Goal: Task Accomplishment & Management: Manage account settings

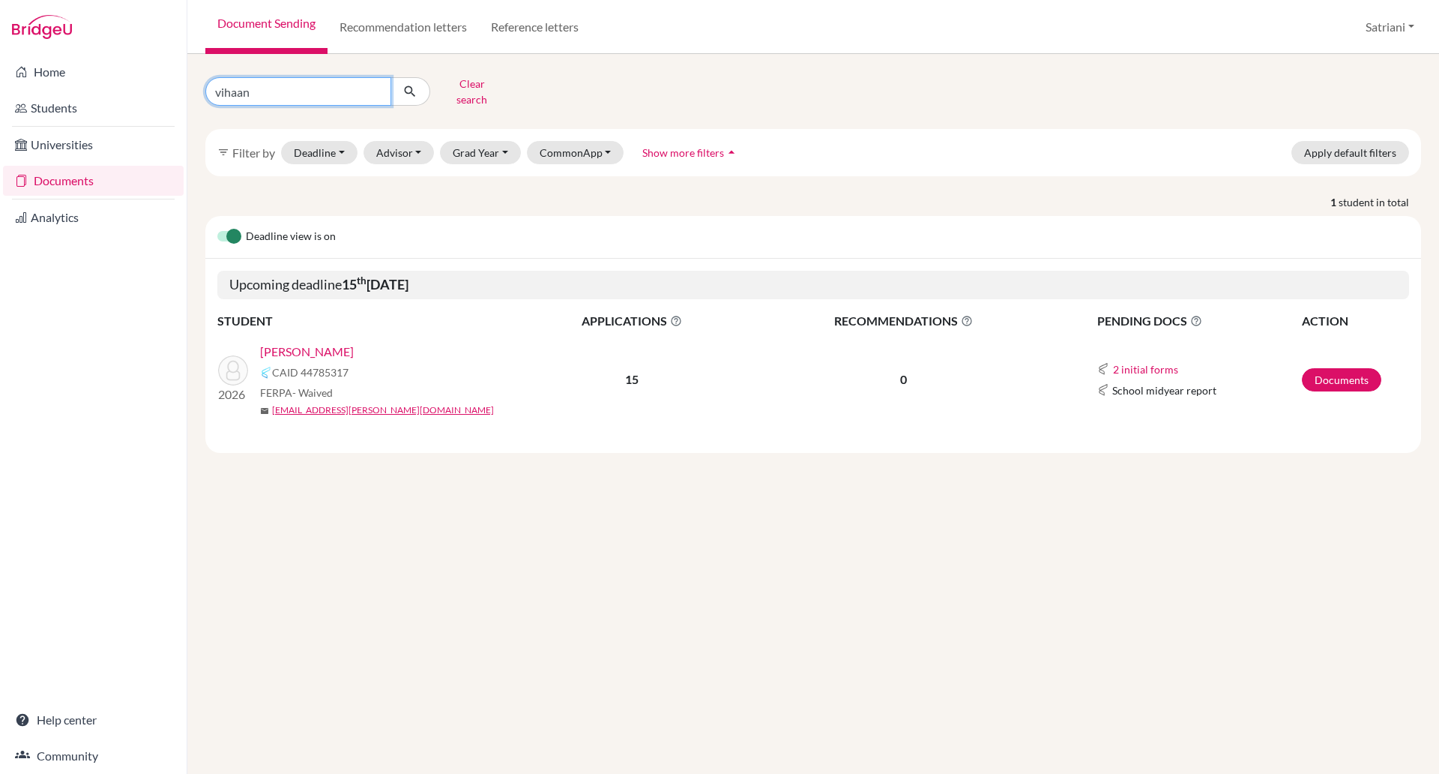
click at [372, 90] on input "vihaan" at bounding box center [298, 91] width 186 height 28
click at [340, 90] on input "Find student by name..." at bounding box center [298, 91] width 186 height 28
type input "tonya"
click button "submit" at bounding box center [411, 91] width 40 height 28
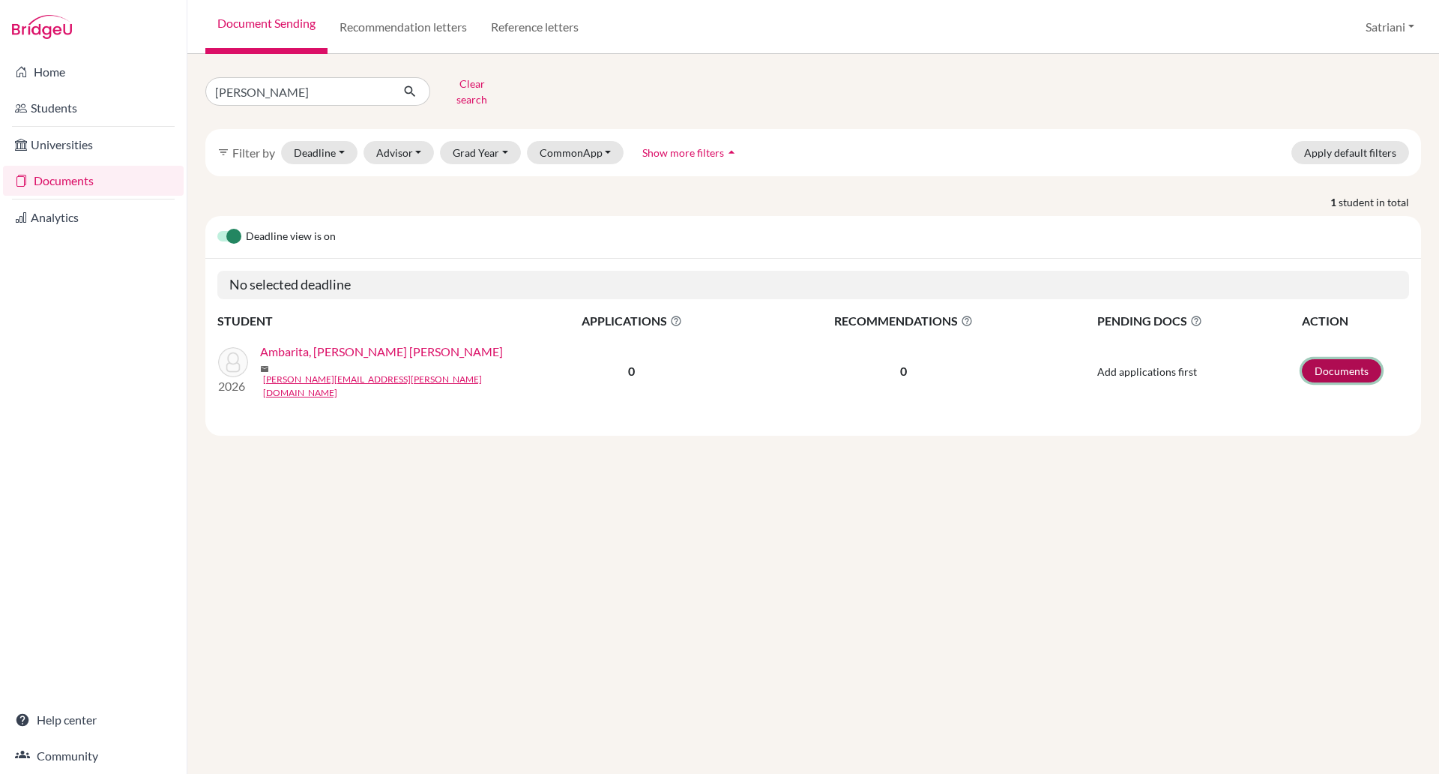
click at [1324, 359] on link "Documents" at bounding box center [1341, 370] width 79 height 23
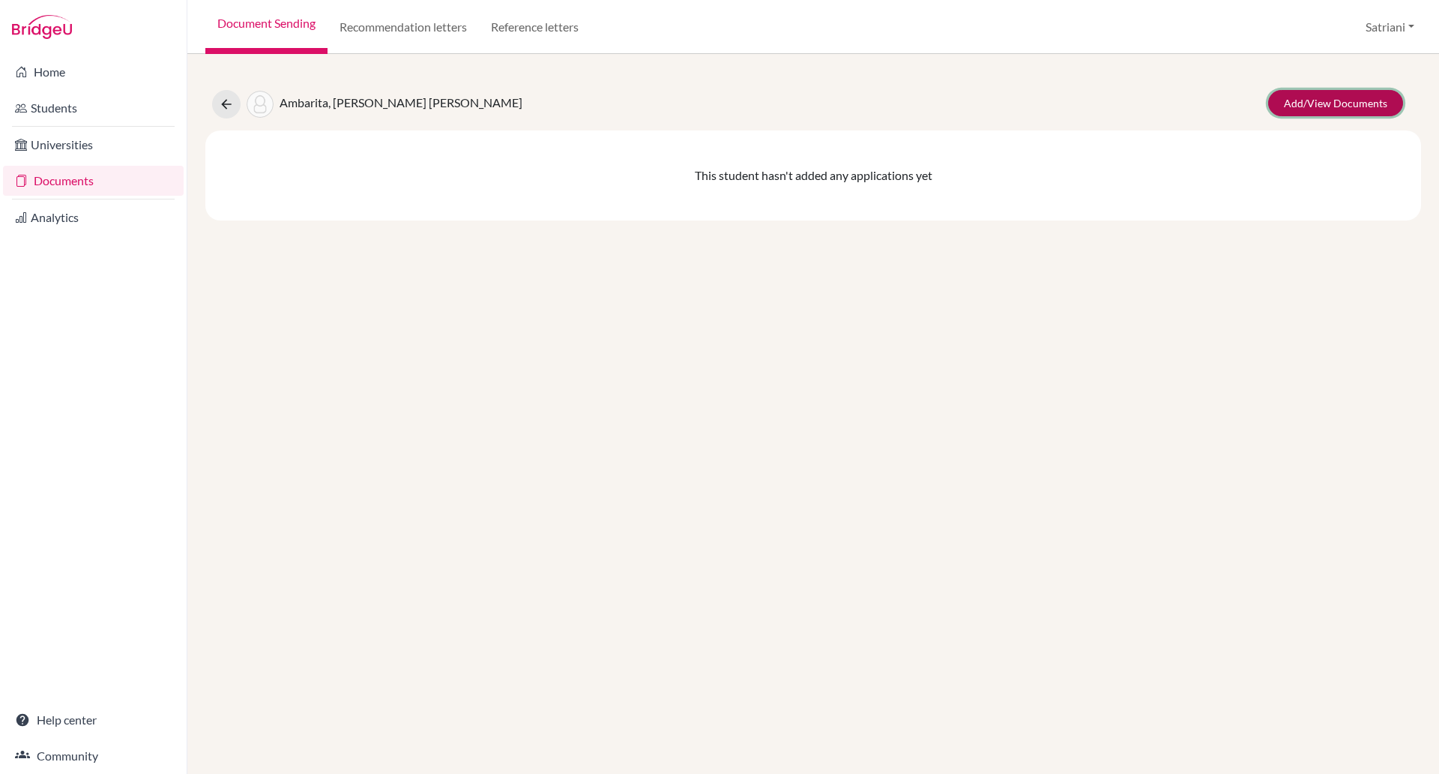
click at [1349, 115] on link "Add/View Documents" at bounding box center [1335, 103] width 135 height 26
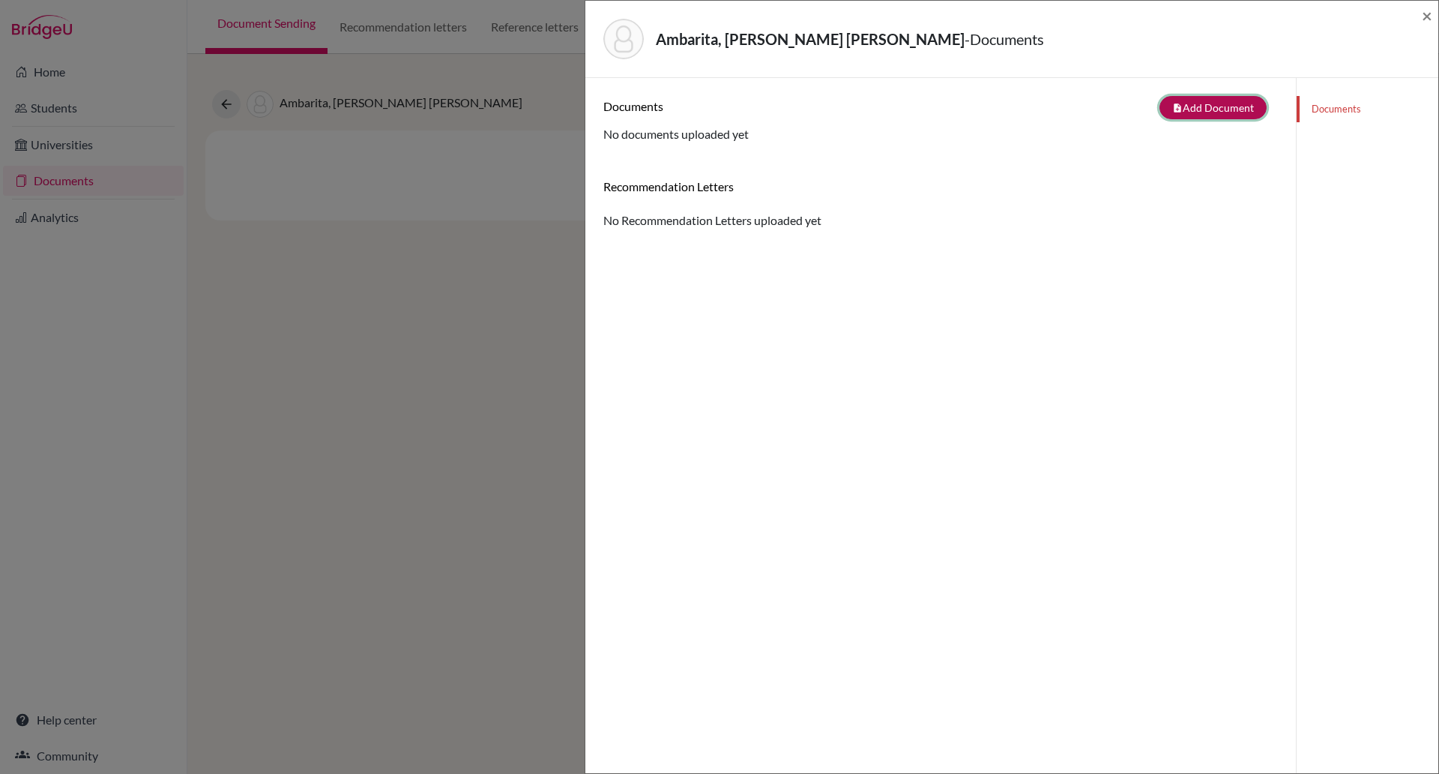
click at [1185, 103] on button "note_add Add Document" at bounding box center [1213, 107] width 107 height 23
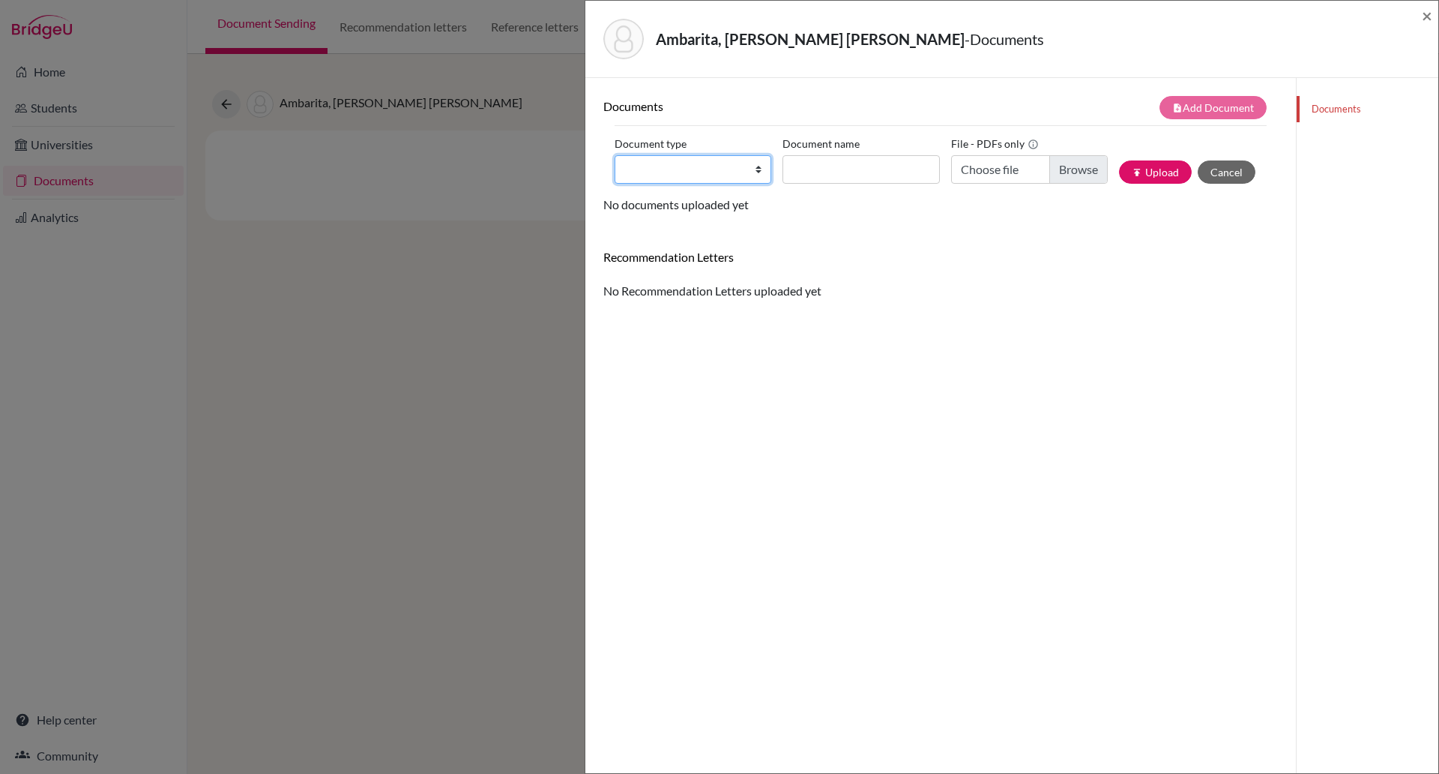
click at [757, 174] on select "Change explanation for Common App reports Counselor recommendation Internationa…" at bounding box center [693, 169] width 157 height 28
select select "2"
click at [615, 155] on select "Change explanation for Common App reports Counselor recommendation Internationa…" at bounding box center [693, 169] width 157 height 28
click at [418, 163] on div "Ambarita, Tonya Abigail - Documents × Documents note_add Add Document Document …" at bounding box center [719, 387] width 1439 height 774
click at [214, 109] on div "Ambarita, Tonya Abigail - Documents × Documents note_add Add Document Document …" at bounding box center [719, 387] width 1439 height 774
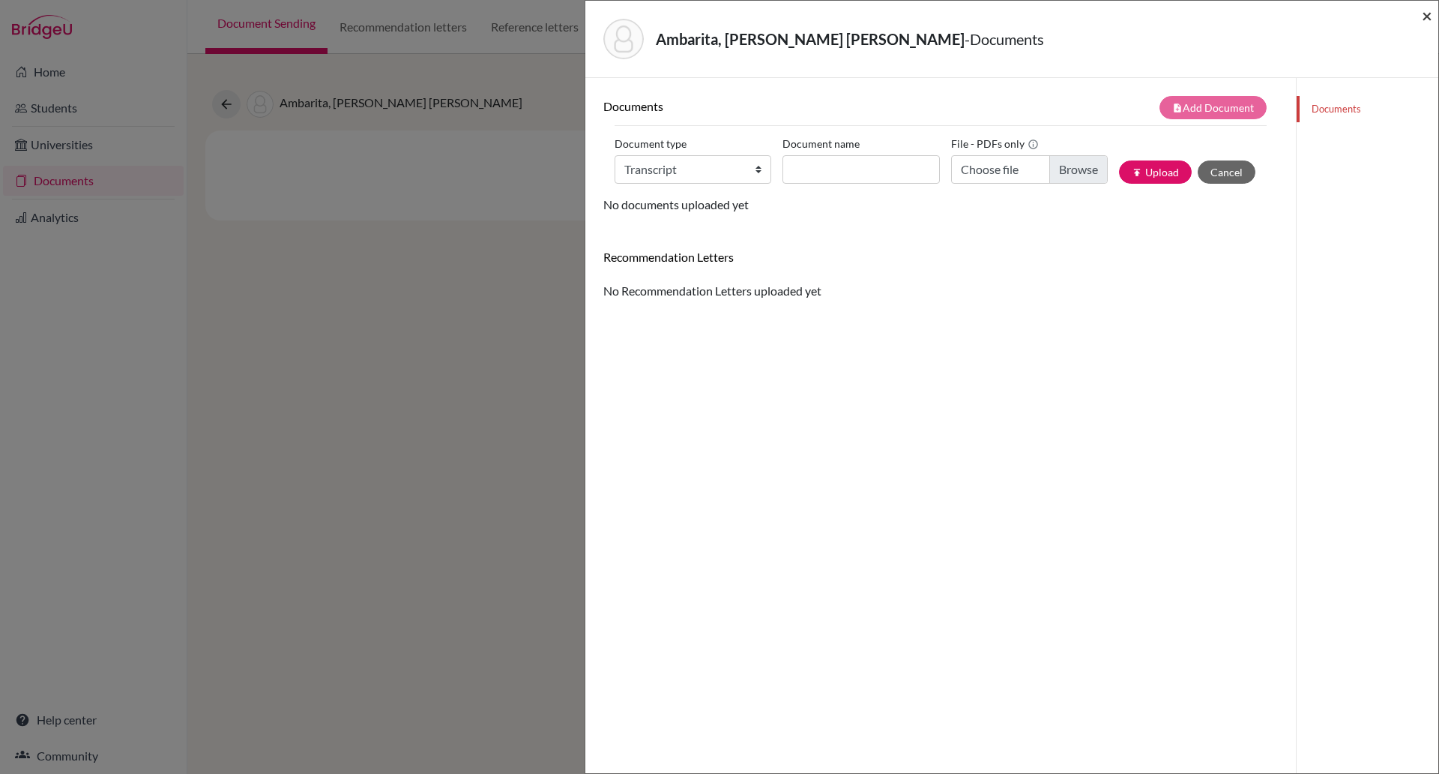
click at [1424, 25] on span "×" at bounding box center [1427, 15] width 10 height 22
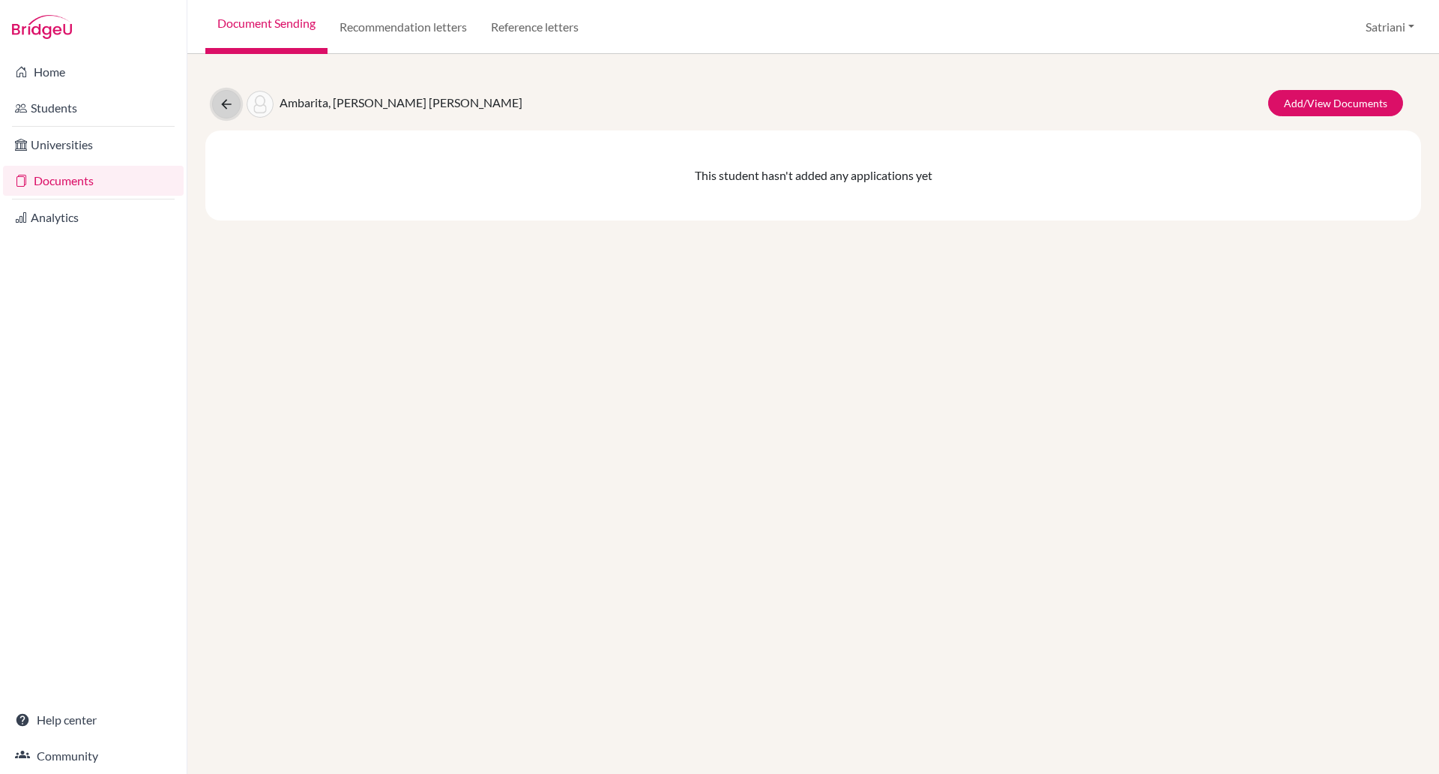
click at [236, 94] on button at bounding box center [226, 104] width 28 height 28
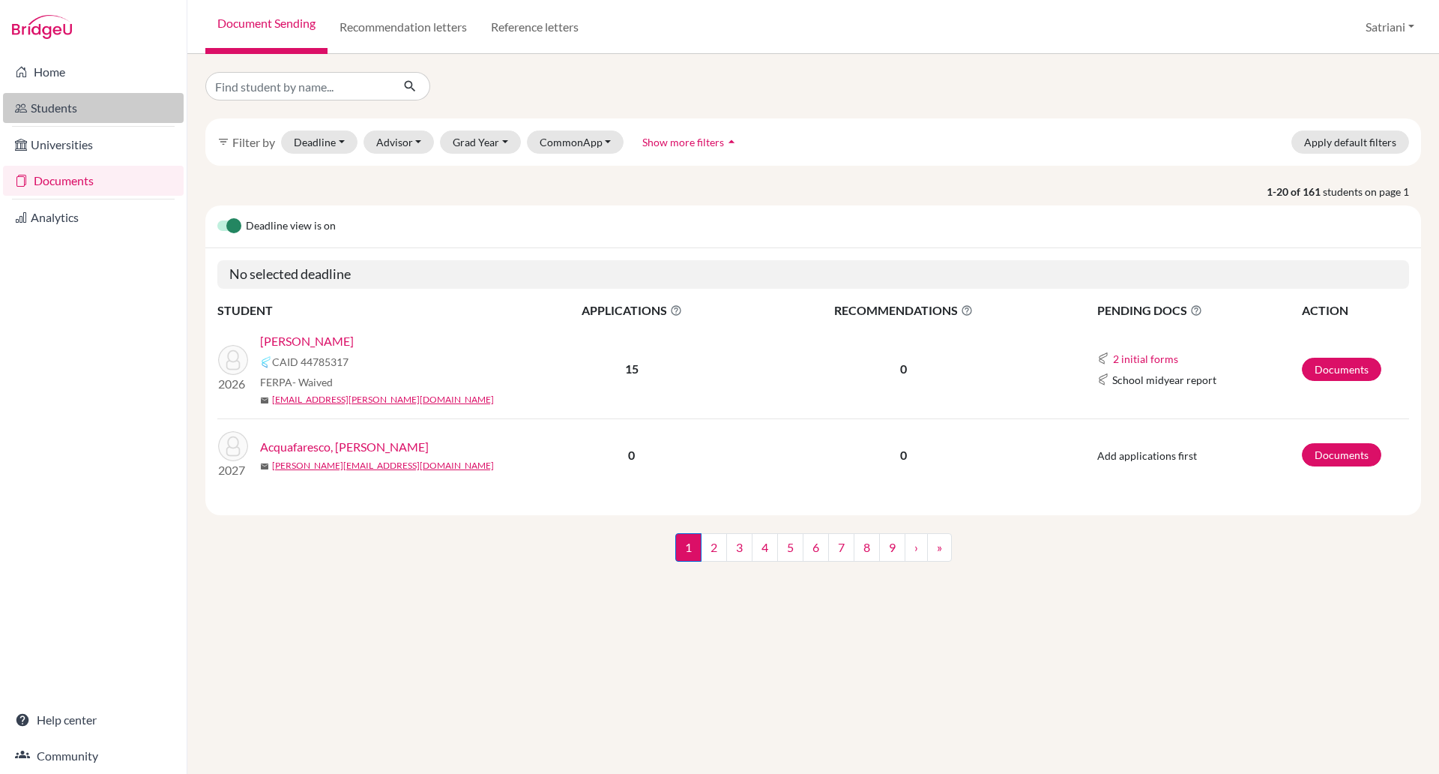
click at [66, 106] on link "Students" at bounding box center [93, 108] width 181 height 30
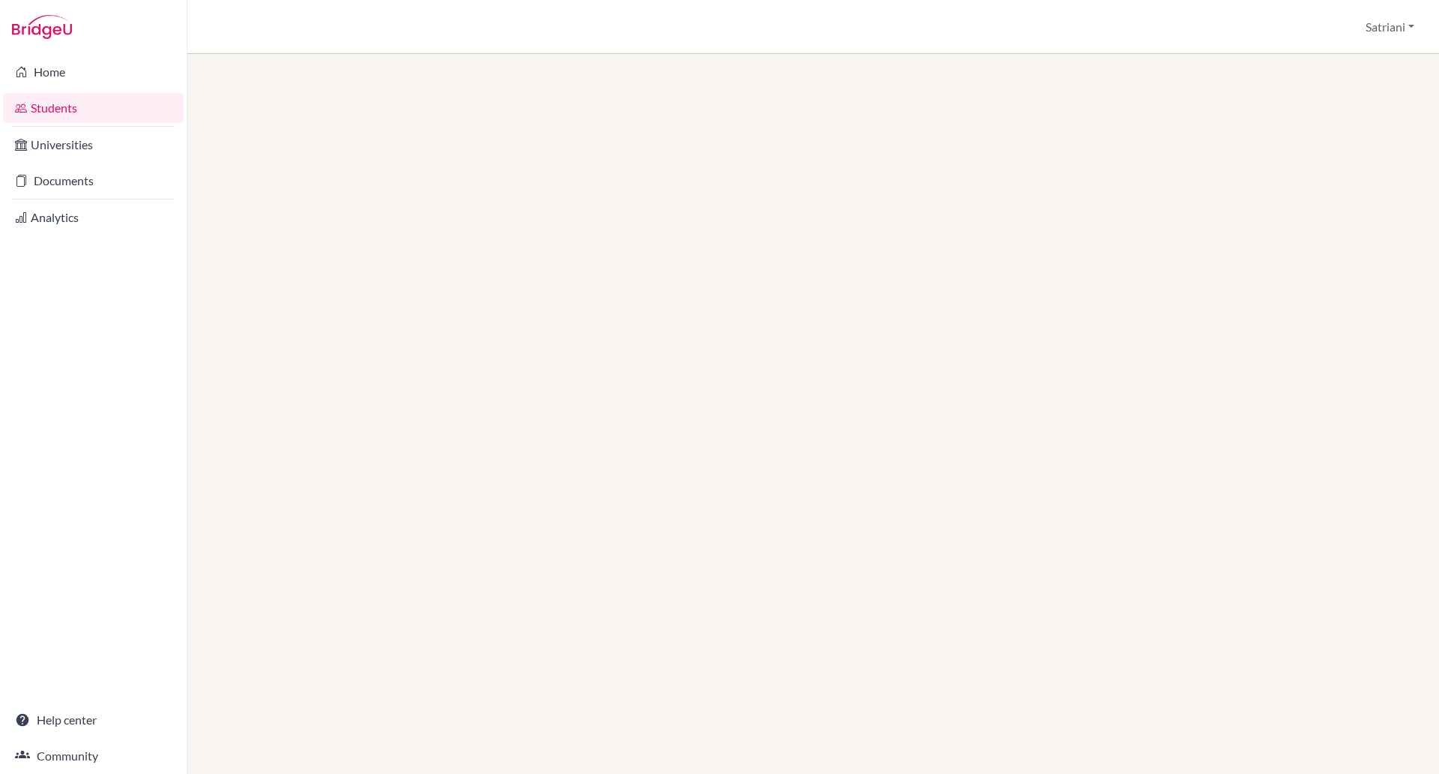
click at [253, 98] on div at bounding box center [813, 414] width 1252 height 720
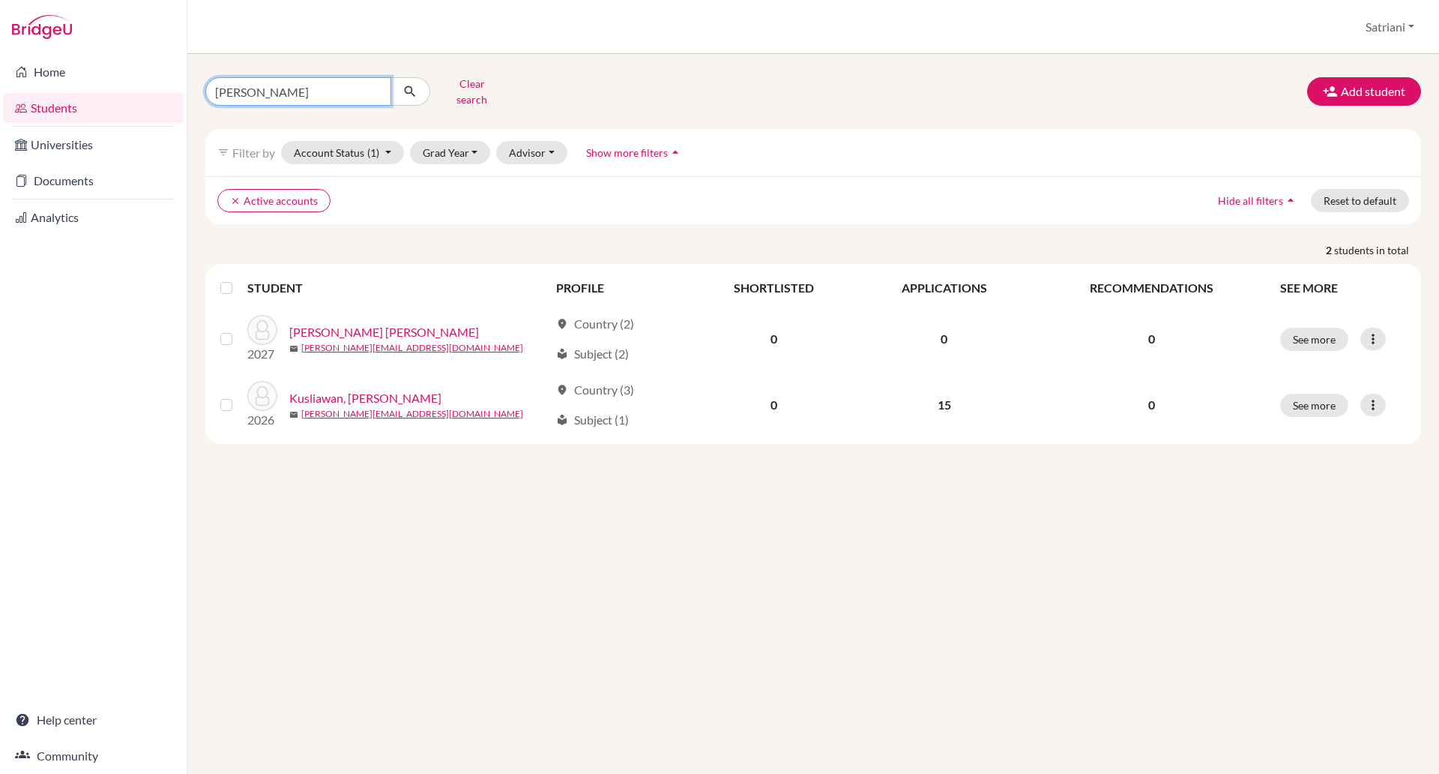
click at [265, 84] on input "raphael" at bounding box center [298, 91] width 186 height 28
type input "satriani"
click button "submit" at bounding box center [411, 91] width 40 height 28
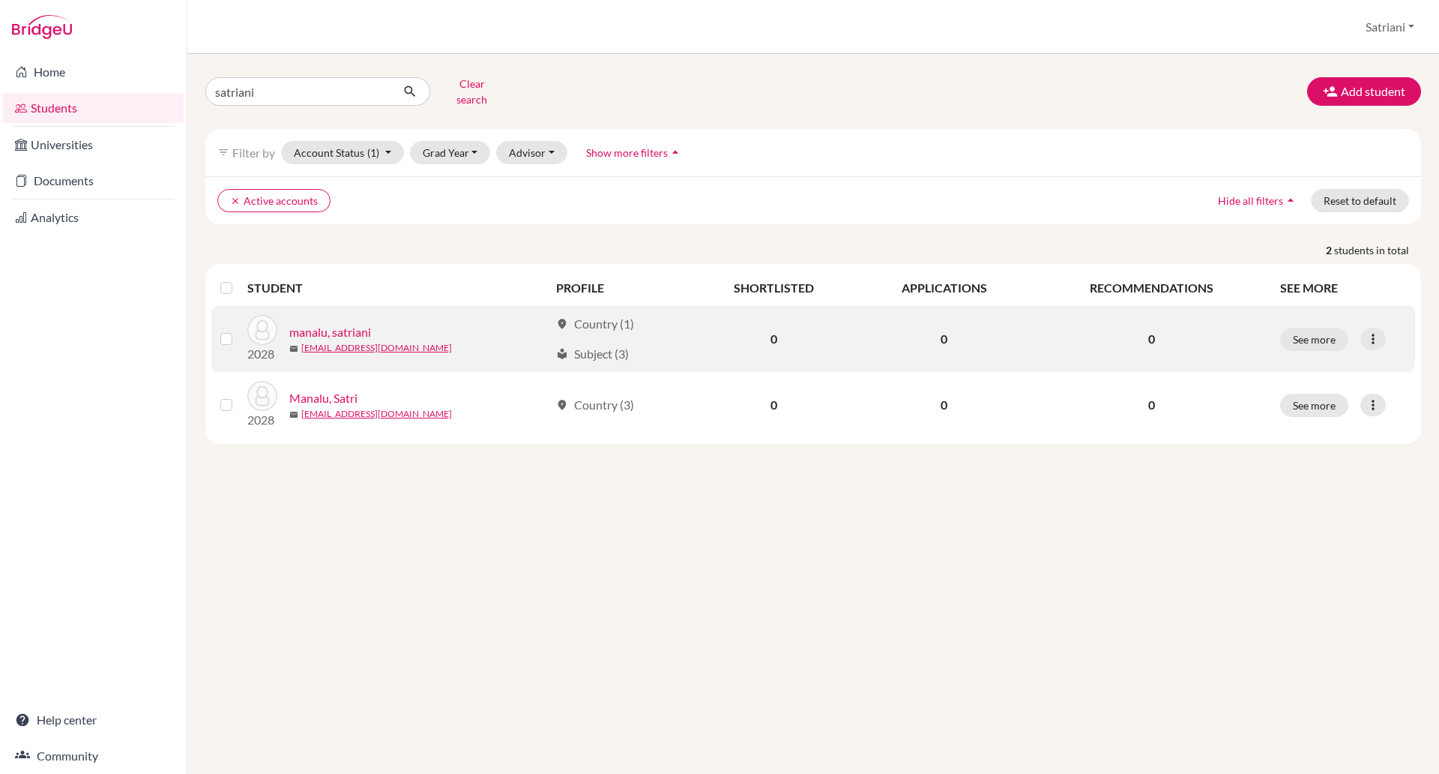
click at [358, 323] on link "manalu, satriani" at bounding box center [330, 332] width 82 height 18
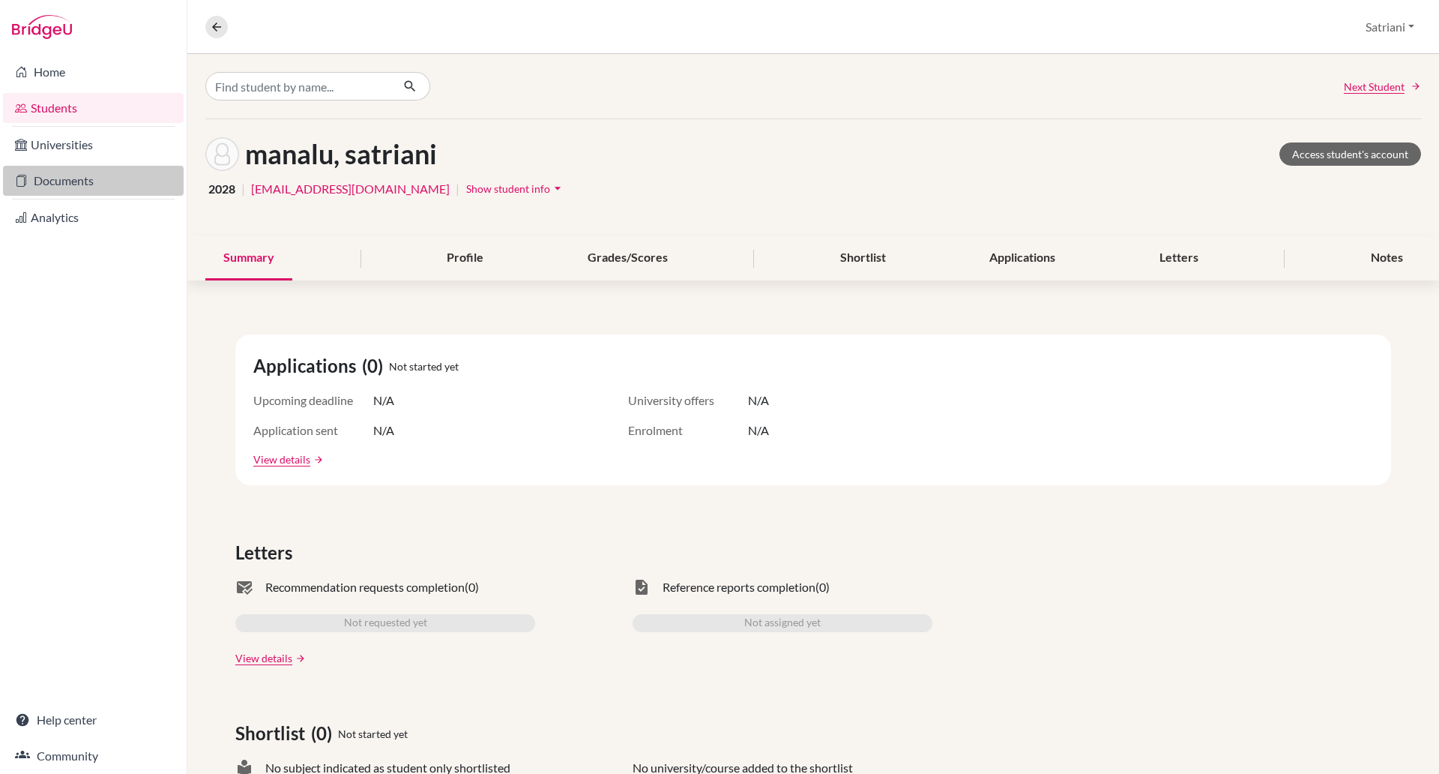
click at [101, 180] on link "Documents" at bounding box center [93, 181] width 181 height 30
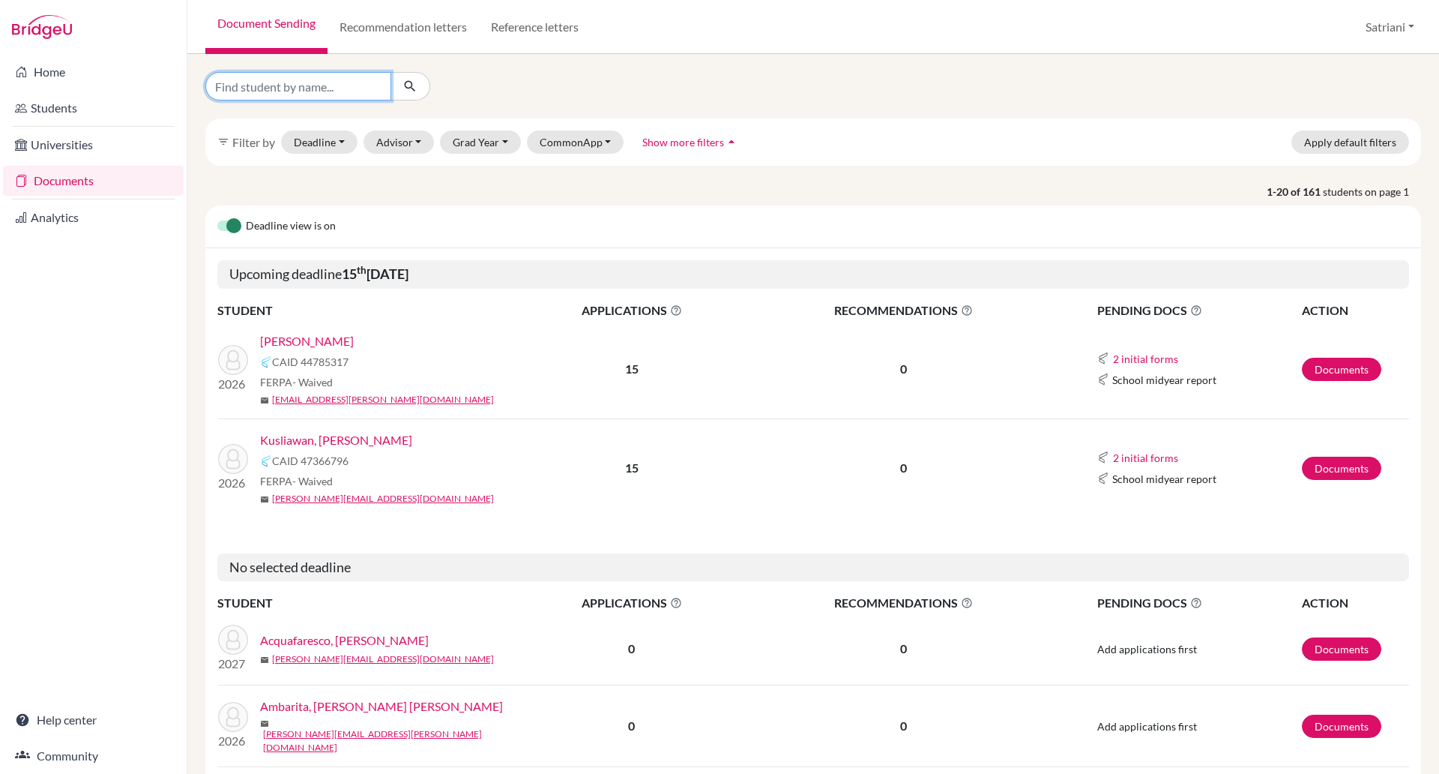
click at [285, 74] on input "Find student by name..." at bounding box center [298, 86] width 186 height 28
type input "satriani"
click button "submit" at bounding box center [411, 86] width 40 height 28
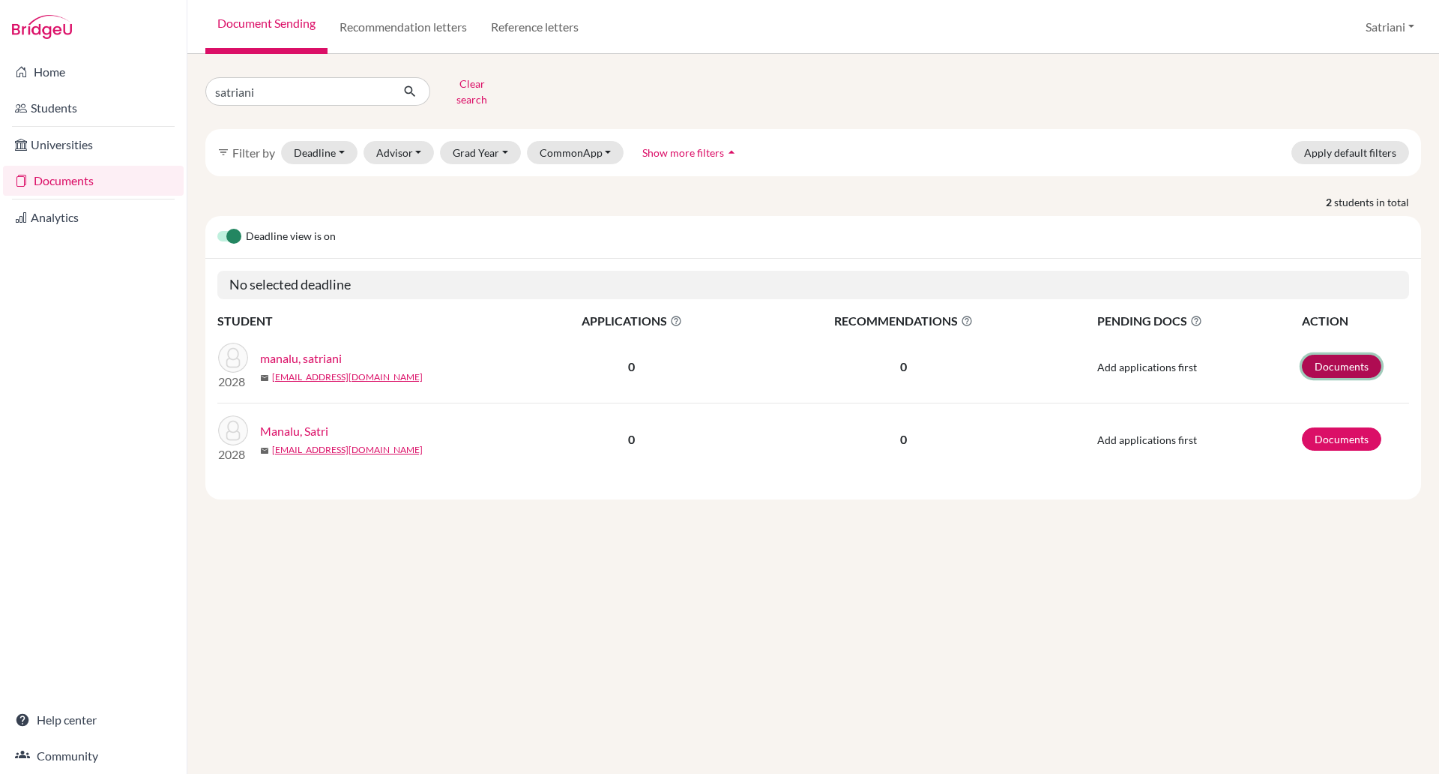
click at [1308, 355] on link "Documents" at bounding box center [1341, 366] width 79 height 23
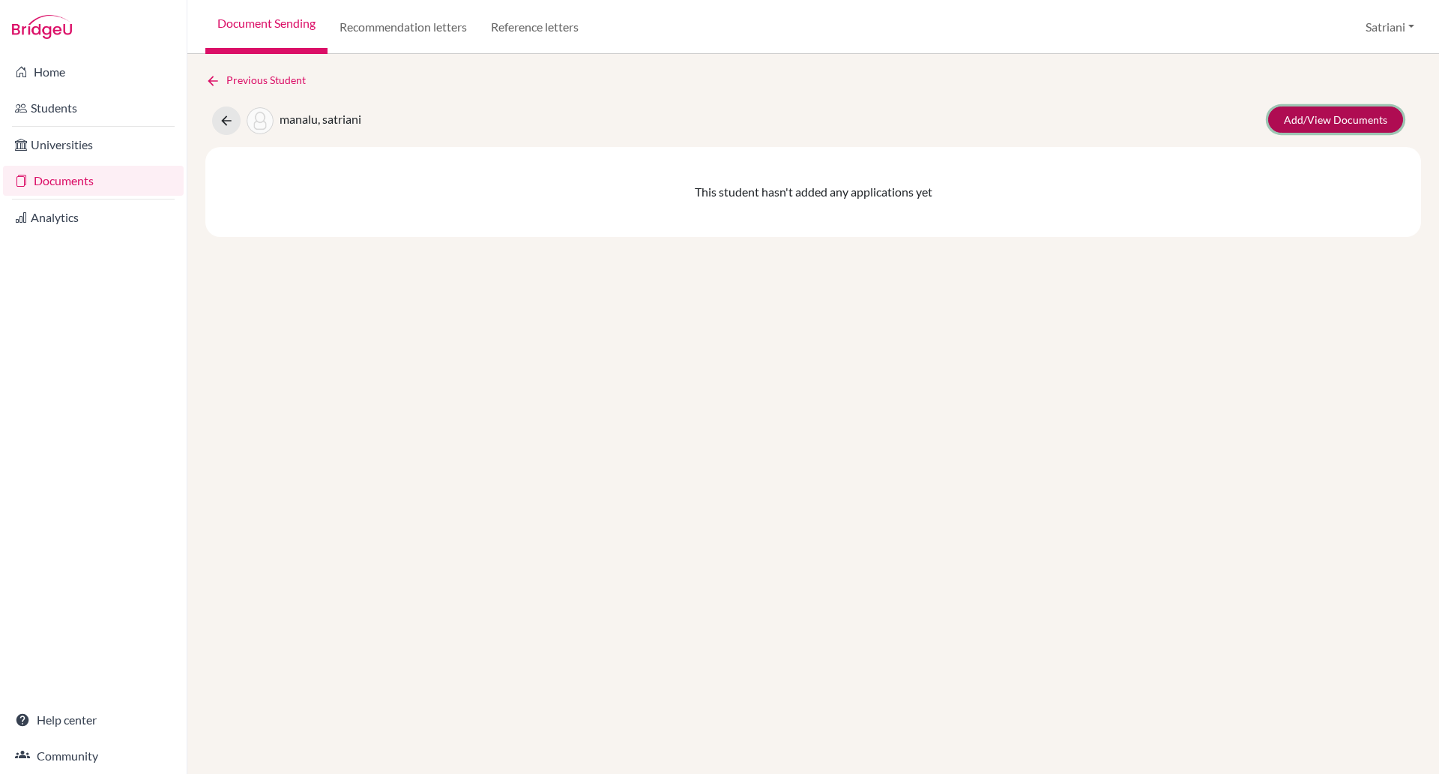
click at [1298, 111] on link "Add/View Documents" at bounding box center [1335, 119] width 135 height 26
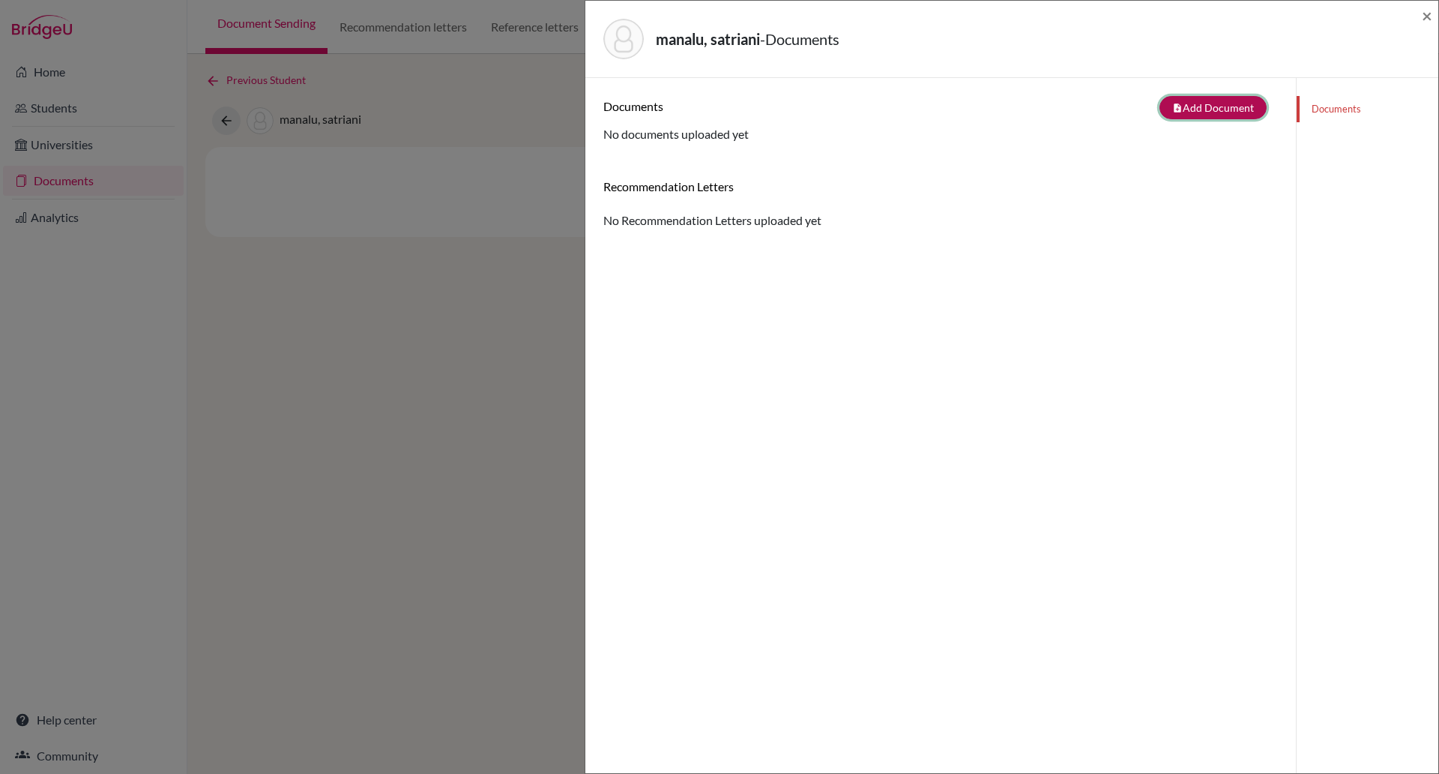
click at [1232, 103] on button "note_add Add Document" at bounding box center [1213, 107] width 107 height 23
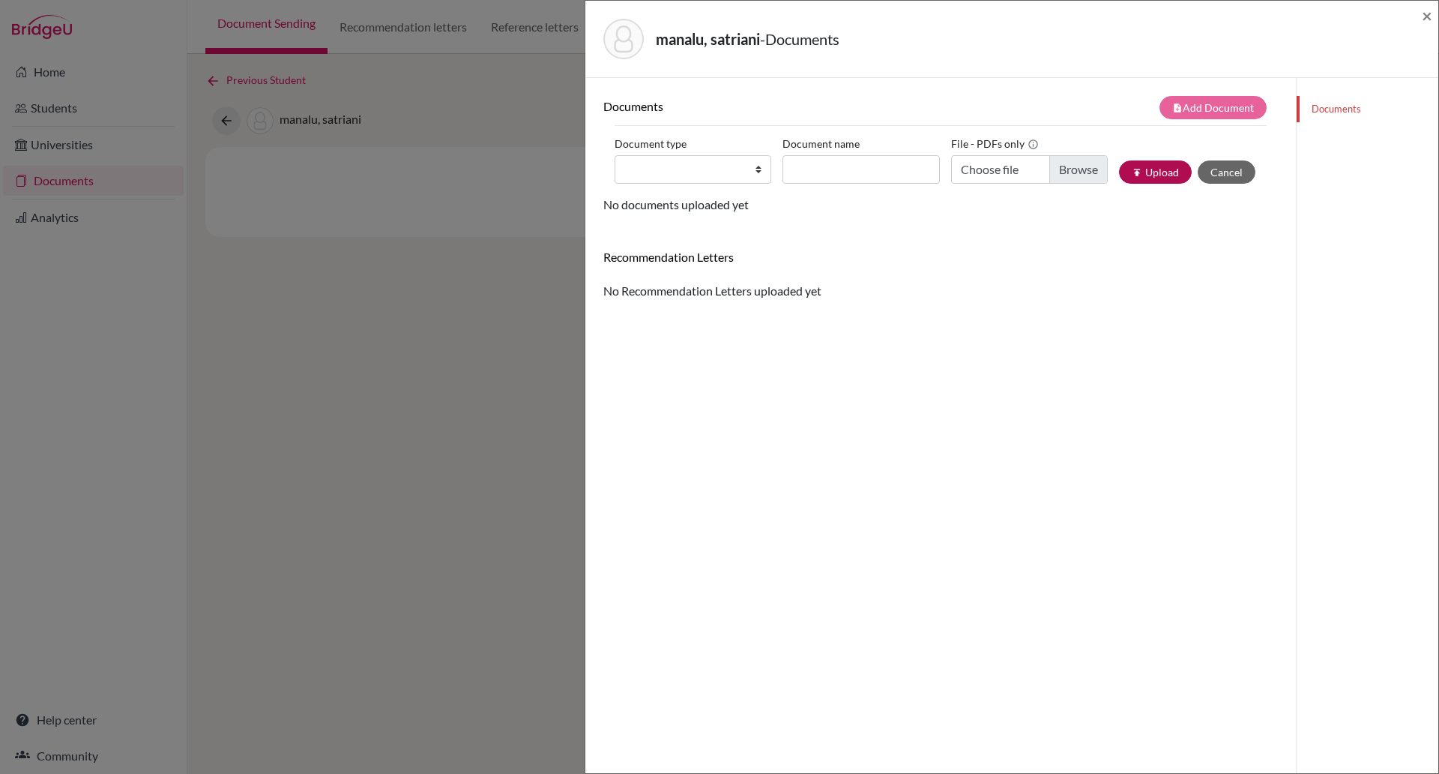
drag, startPoint x: 1156, startPoint y: 158, endPoint x: 1151, endPoint y: 169, distance: 12.1
click at [1151, 169] on div "Document type Change explanation for Common App reports Counselor recommendatio…" at bounding box center [941, 164] width 652 height 64
click at [1151, 169] on button "publish Upload" at bounding box center [1155, 171] width 73 height 23
click at [1141, 178] on button "publish Upload" at bounding box center [1155, 171] width 73 height 23
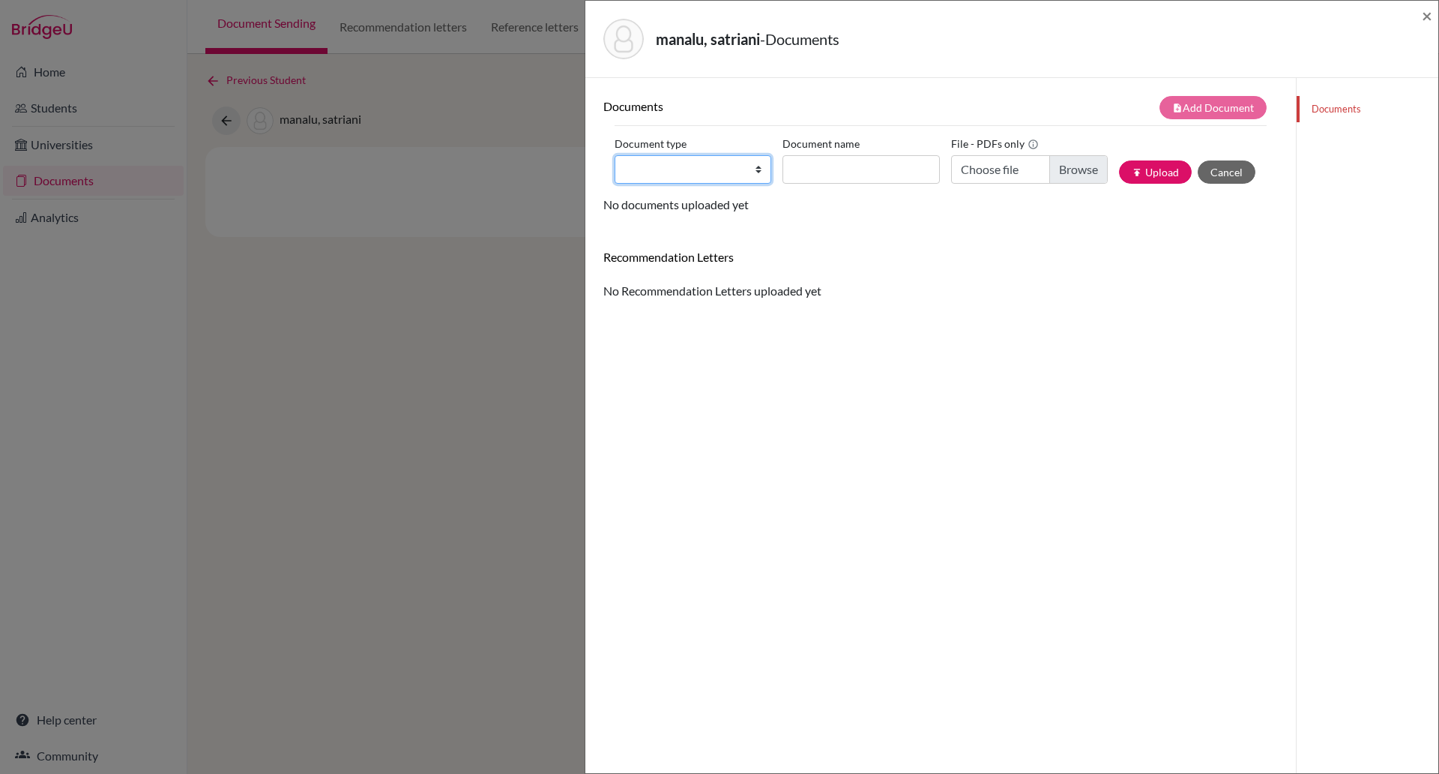
click at [735, 169] on select "Change explanation for Common App reports Counselor recommendation Internationa…" at bounding box center [693, 169] width 157 height 28
select select "44"
click at [615, 155] on select "Change explanation for Common App reports Counselor recommendation Internationa…" at bounding box center [693, 169] width 157 height 28
click at [1076, 170] on input "Choose file" at bounding box center [1029, 169] width 157 height 28
type input "C:\fakepath\Teacher TT_V11 (Term 1) ANBK.pdf"
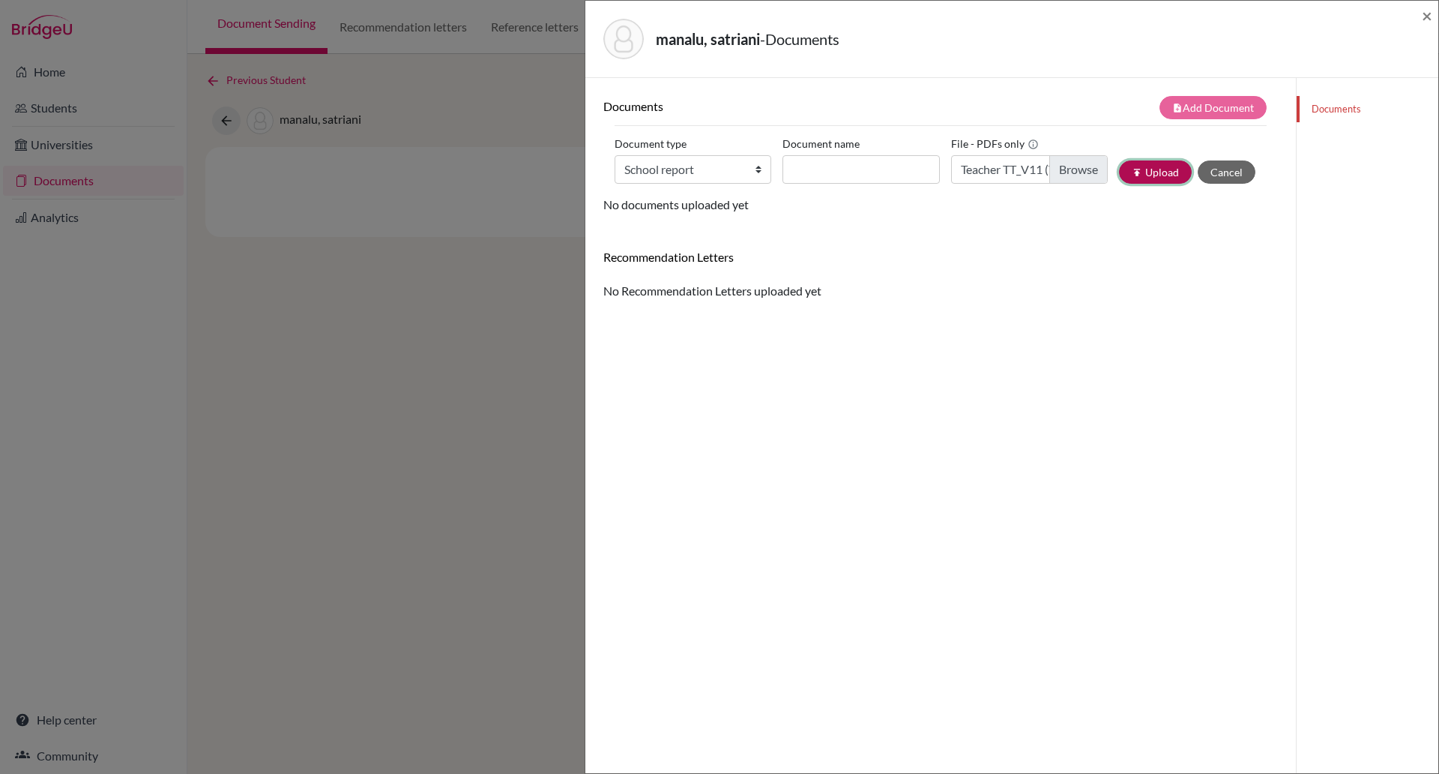
click at [1147, 166] on button "publish Upload" at bounding box center [1155, 171] width 73 height 23
type input "shds"
click at [1148, 185] on div "Document type Change explanation for Common App reports Counselor recommendatio…" at bounding box center [941, 164] width 652 height 64
click at [1145, 172] on button "publish Upload" at bounding box center [1155, 171] width 73 height 23
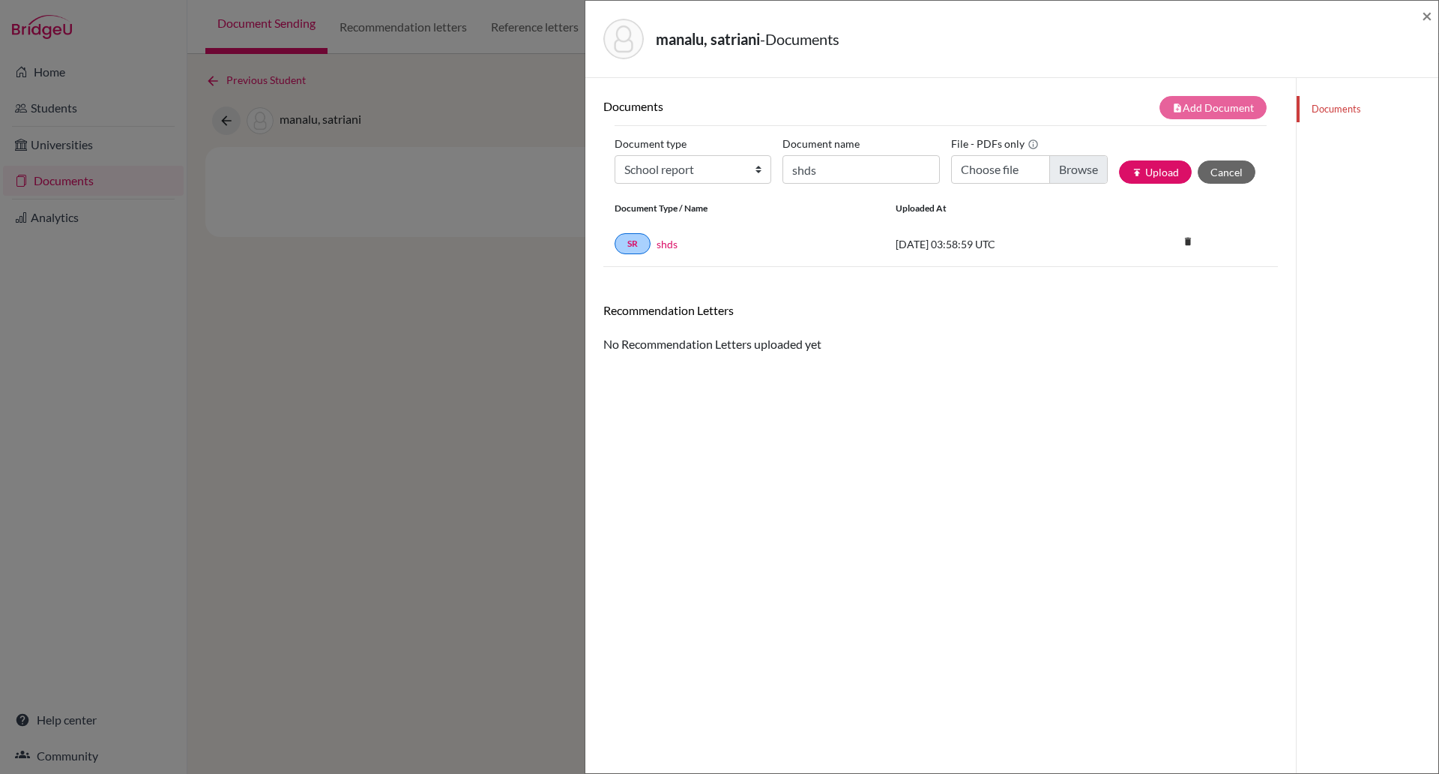
click at [223, 196] on div "manalu, satriani - Documents × Documents note_add Add Document Document type Ch…" at bounding box center [719, 387] width 1439 height 774
click at [80, 111] on div "manalu, satriani - Documents × Documents note_add Add Document Document type Ch…" at bounding box center [719, 387] width 1439 height 774
click at [1406, 30] on div "manalu, satriani - Documents" at bounding box center [1006, 39] width 807 height 40
click at [1427, 17] on span "×" at bounding box center [1427, 15] width 10 height 22
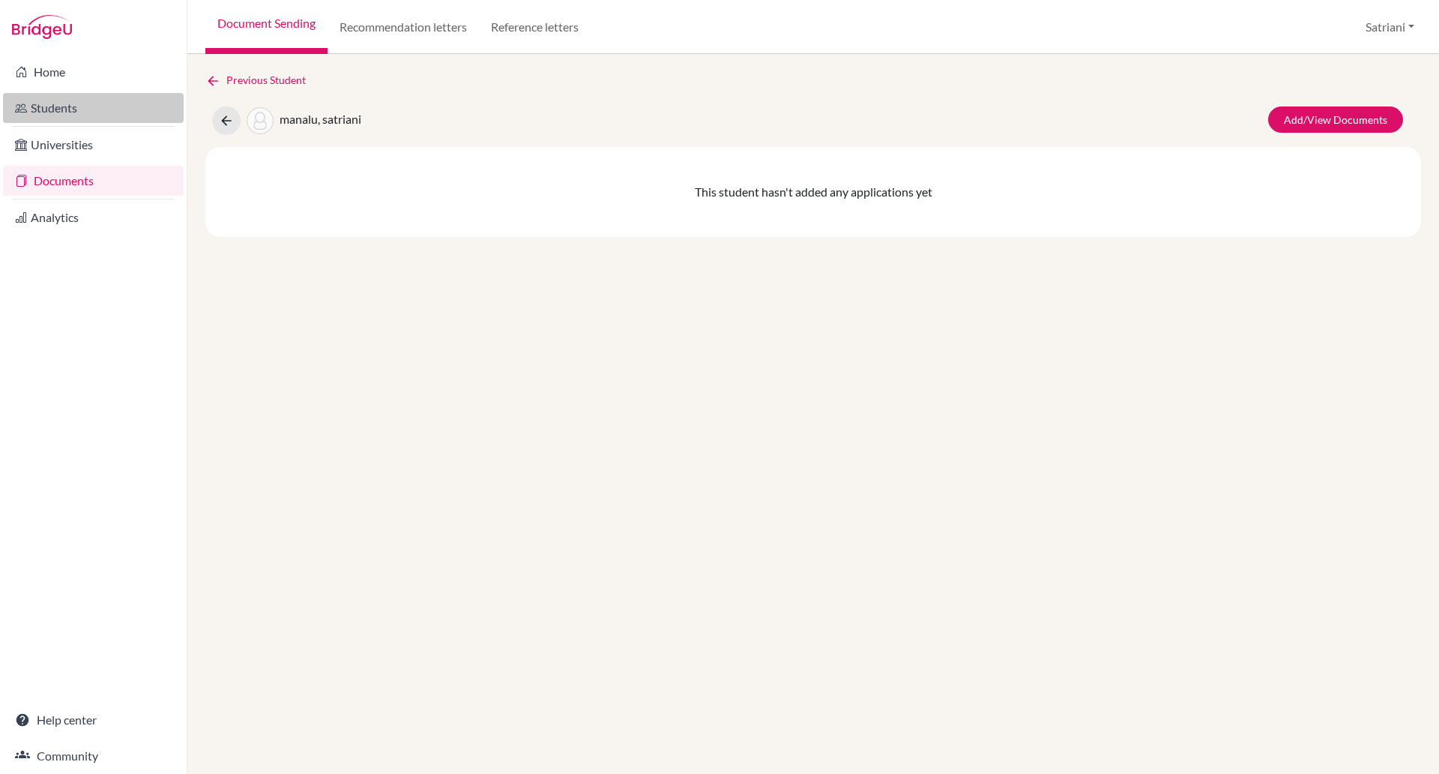
click at [66, 111] on link "Students" at bounding box center [93, 108] width 181 height 30
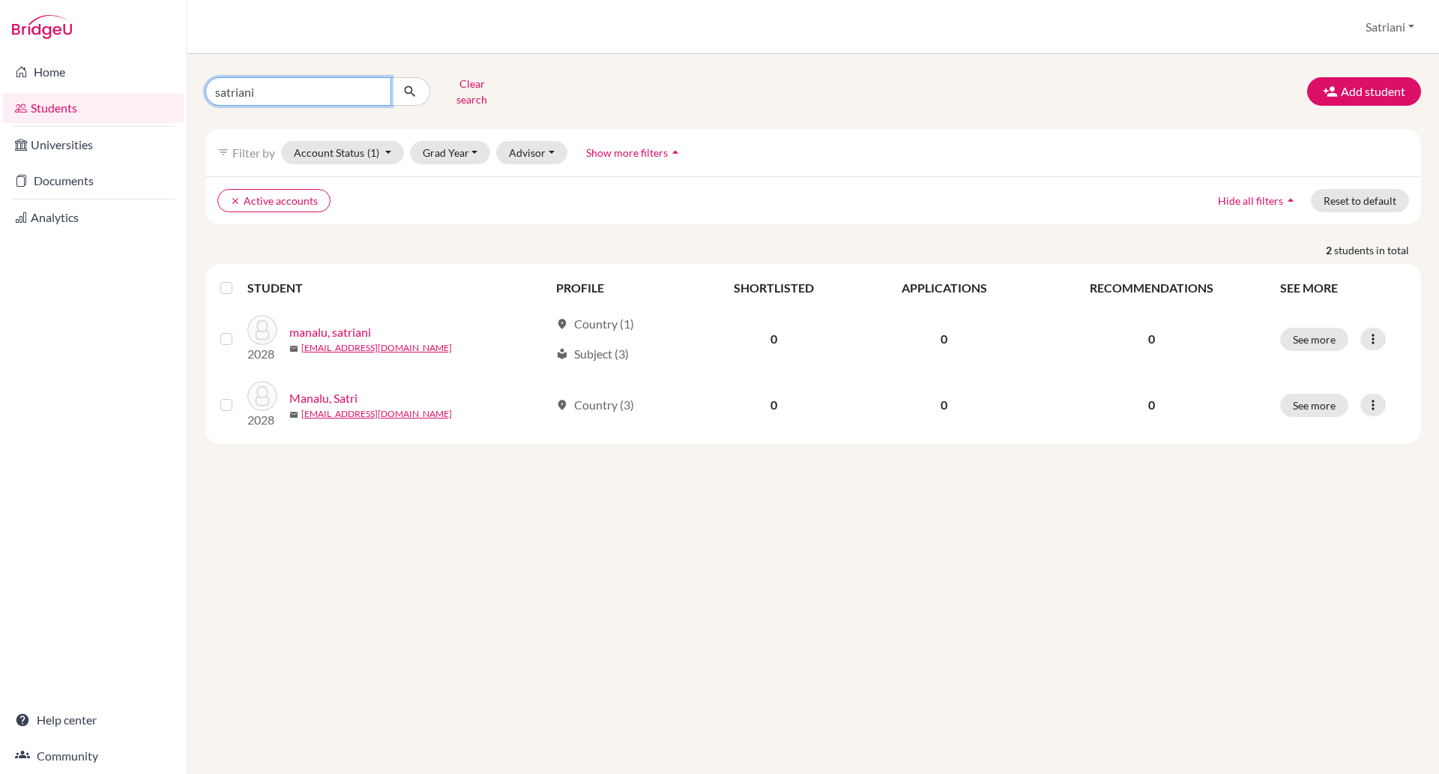
click at [346, 87] on input "satriani" at bounding box center [298, 91] width 186 height 28
type input "[PERSON_NAME]"
click button "submit" at bounding box center [411, 91] width 40 height 28
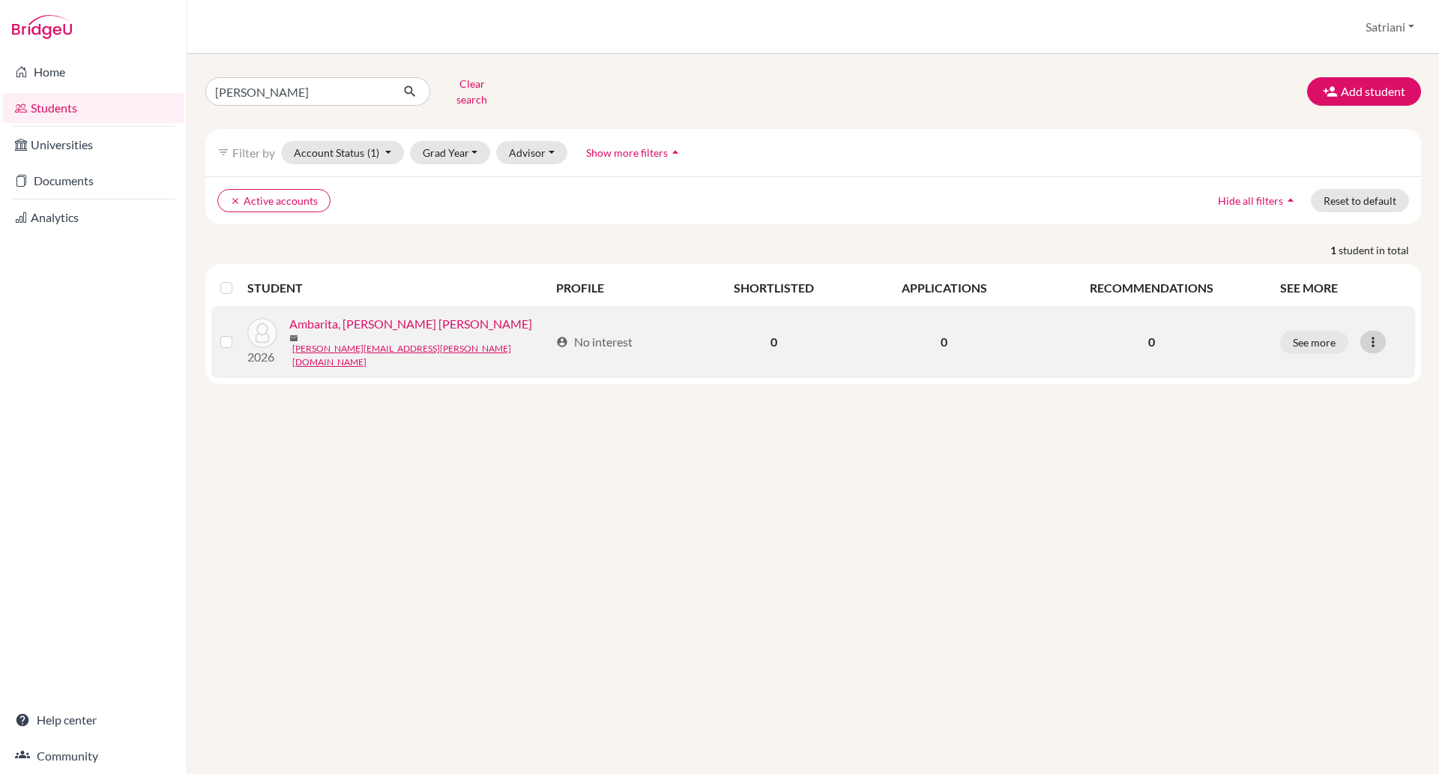
click at [1380, 334] on icon at bounding box center [1373, 341] width 15 height 15
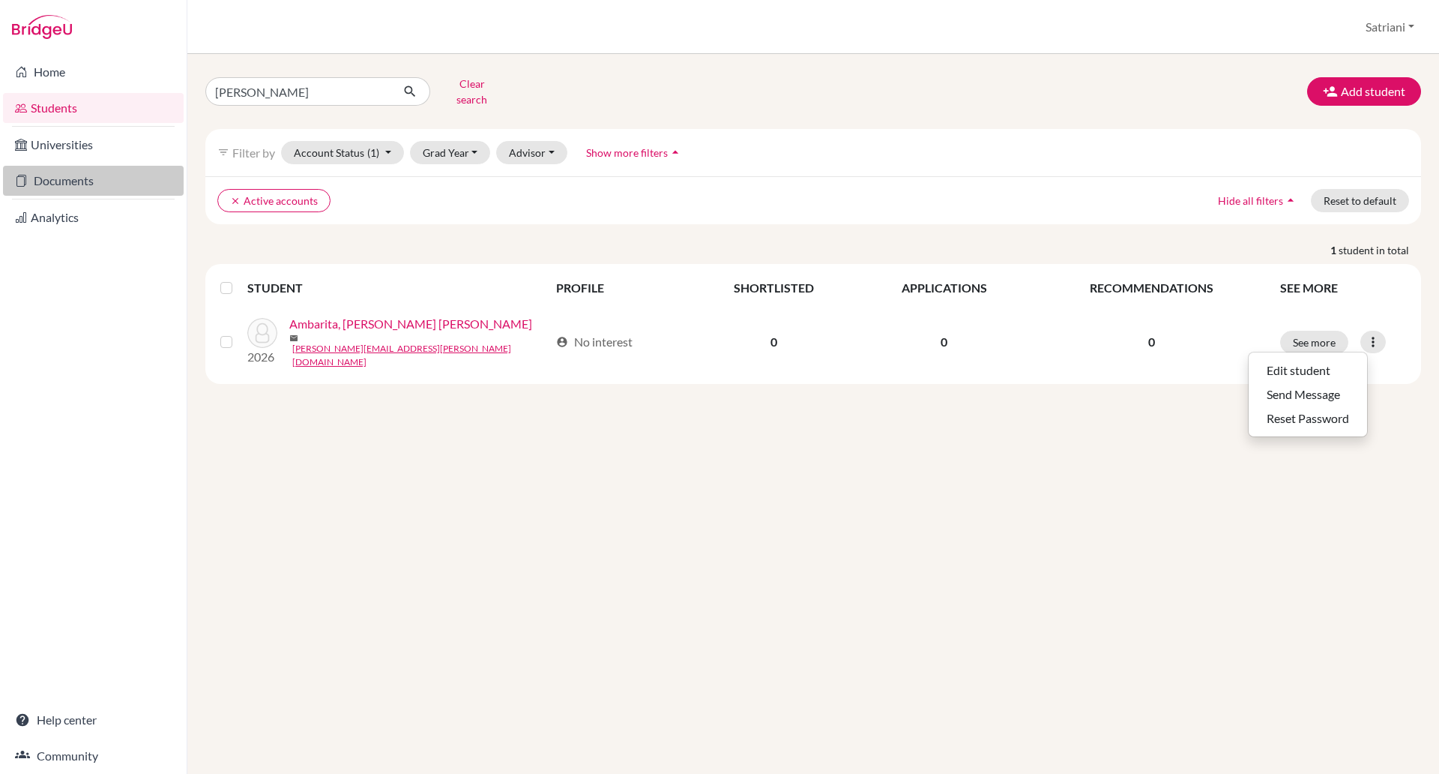
click at [64, 167] on link "Documents" at bounding box center [93, 181] width 181 height 30
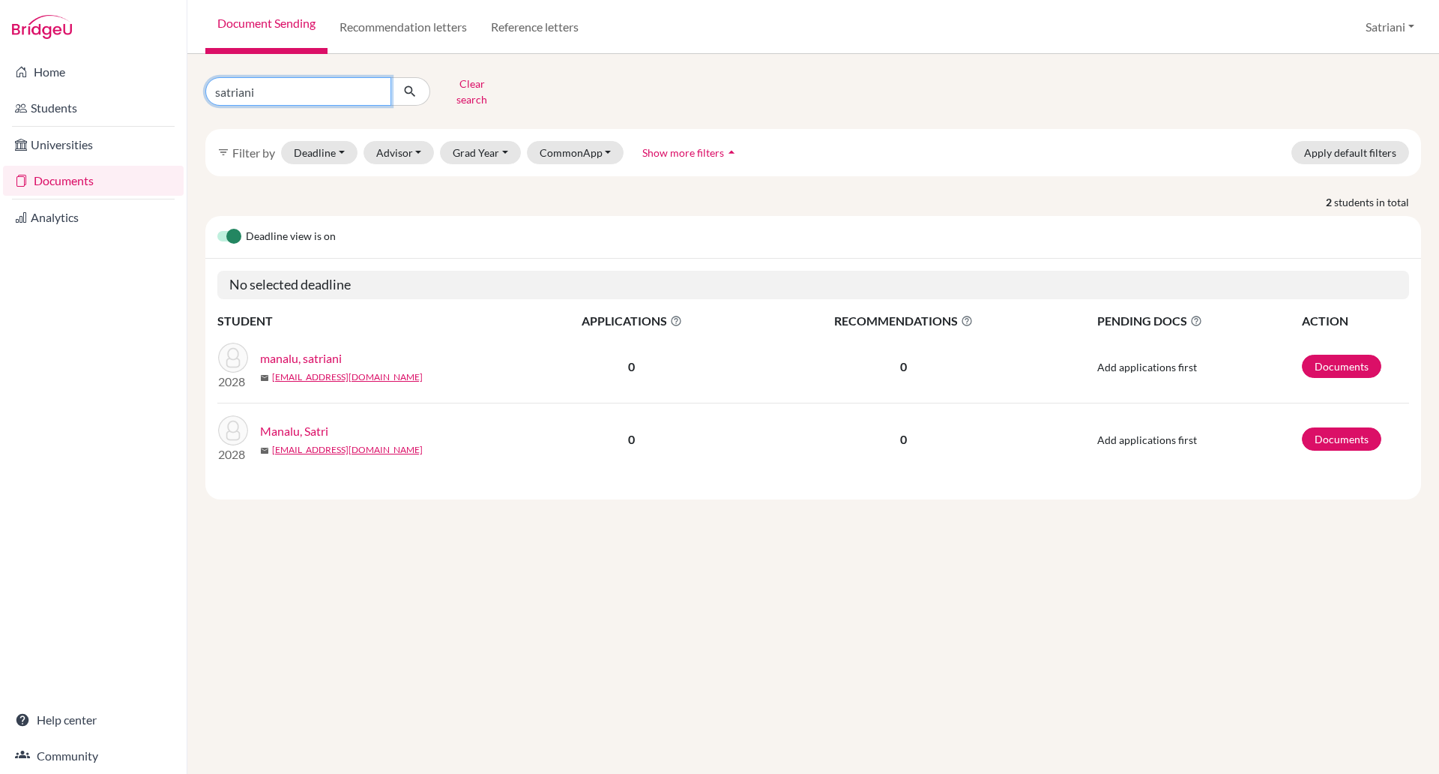
click at [376, 86] on input "satriani" at bounding box center [298, 91] width 186 height 28
click at [391, 77] on button "submit" at bounding box center [411, 91] width 40 height 28
type input "vihaan"
click button "submit" at bounding box center [411, 91] width 40 height 28
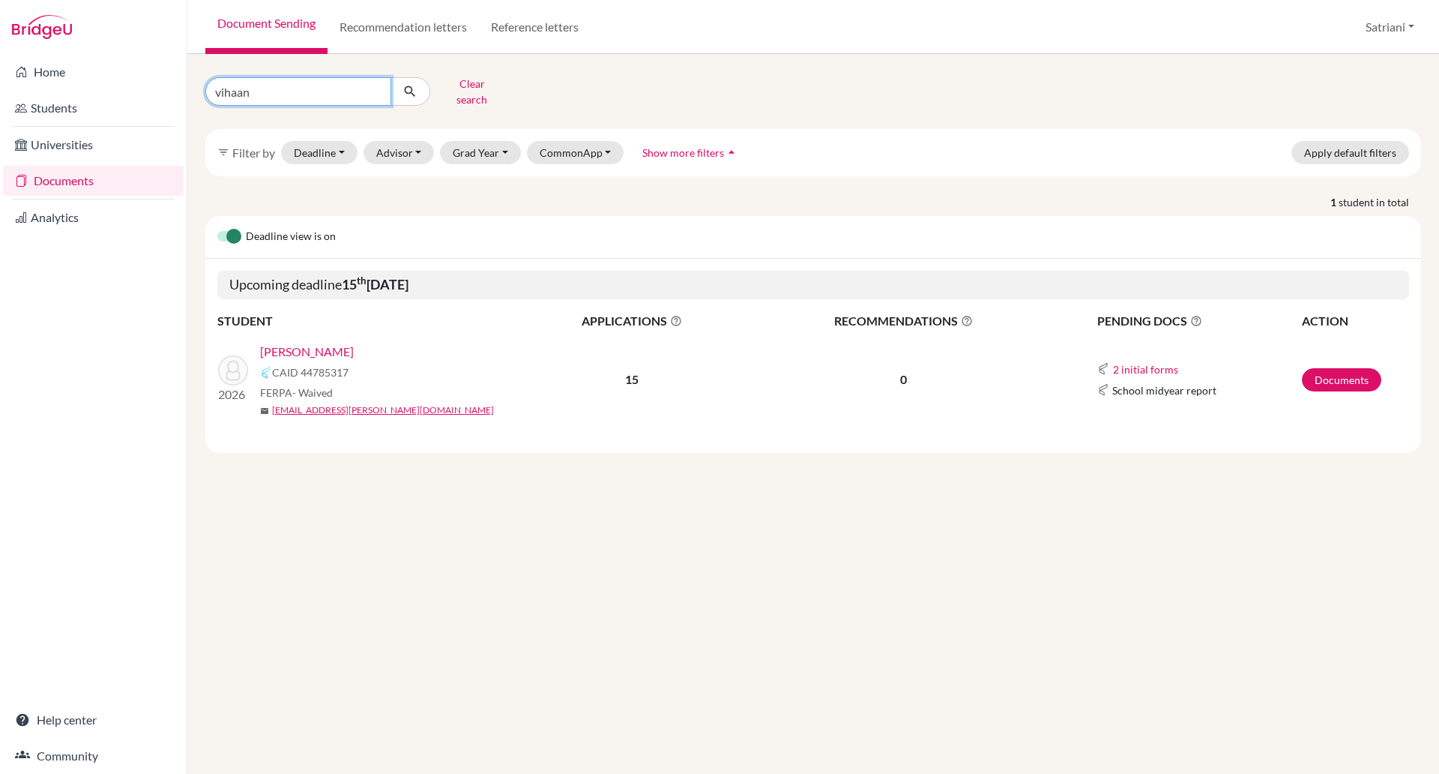
click at [295, 81] on input "vihaan" at bounding box center [298, 91] width 186 height 28
type input "[PERSON_NAME]"
click button "submit" at bounding box center [411, 91] width 40 height 28
